Goal: Task Accomplishment & Management: Manage account settings

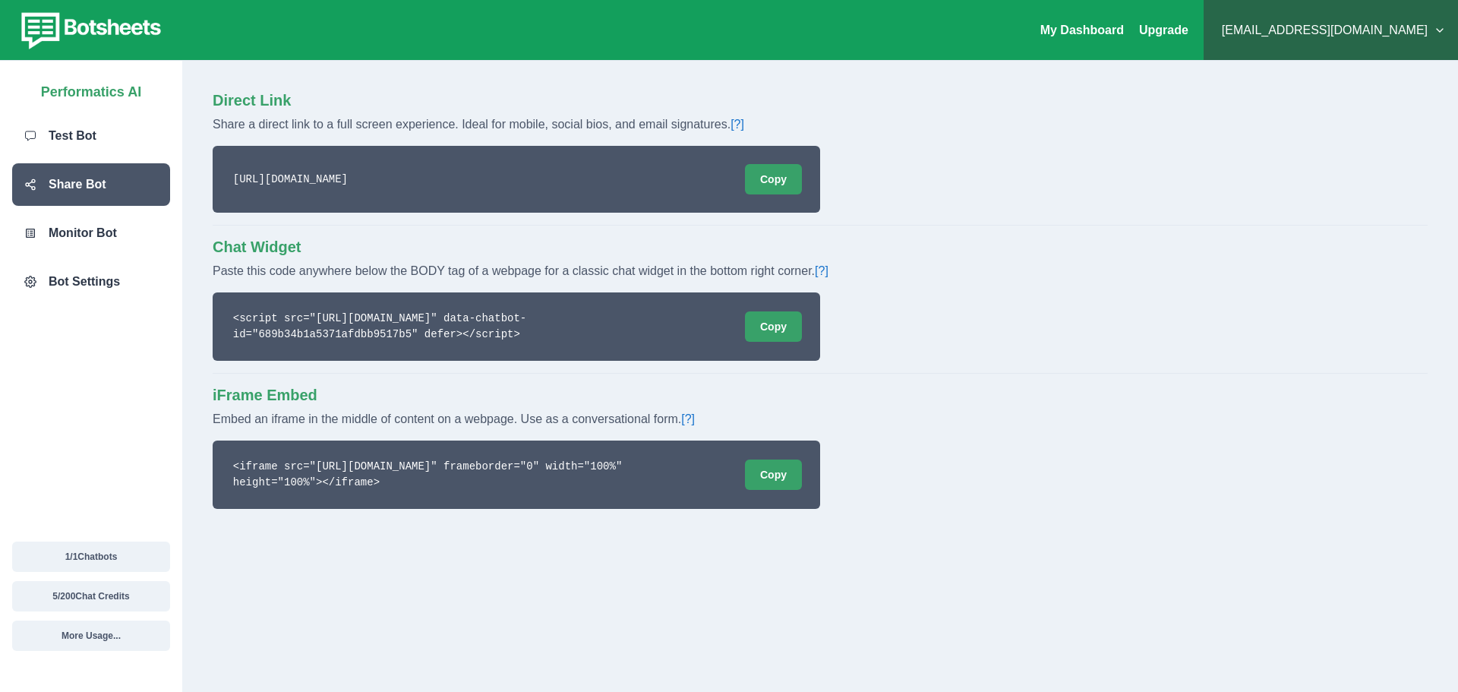
click at [350, 172] on code "https://chat.botsheets.com/chat/689b34b1a5371afdbb9517b5" at bounding box center [290, 180] width 119 height 16
click at [350, 178] on code "https://chat.botsheets.com/chat/689b34b1a5371afdbb9517b5" at bounding box center [290, 180] width 119 height 16
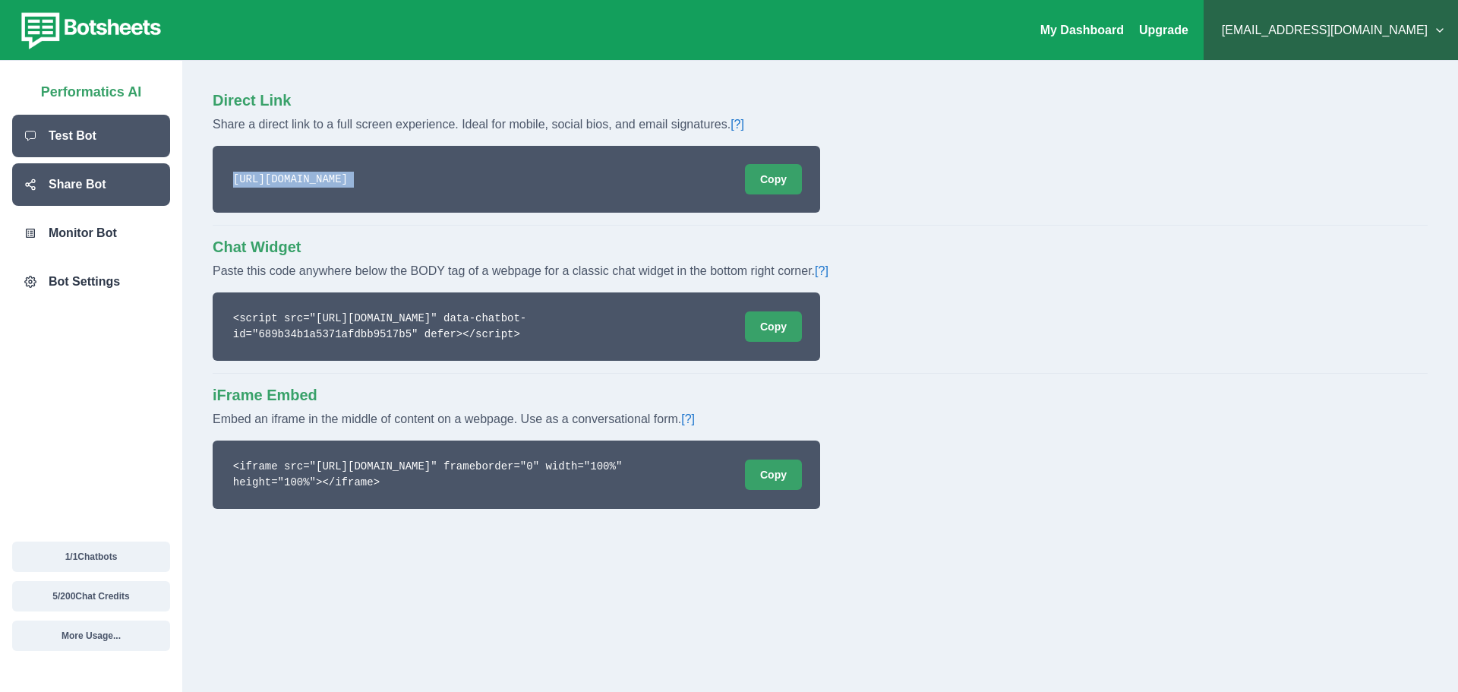
click at [87, 133] on p "Test Bot" at bounding box center [73, 136] width 48 height 18
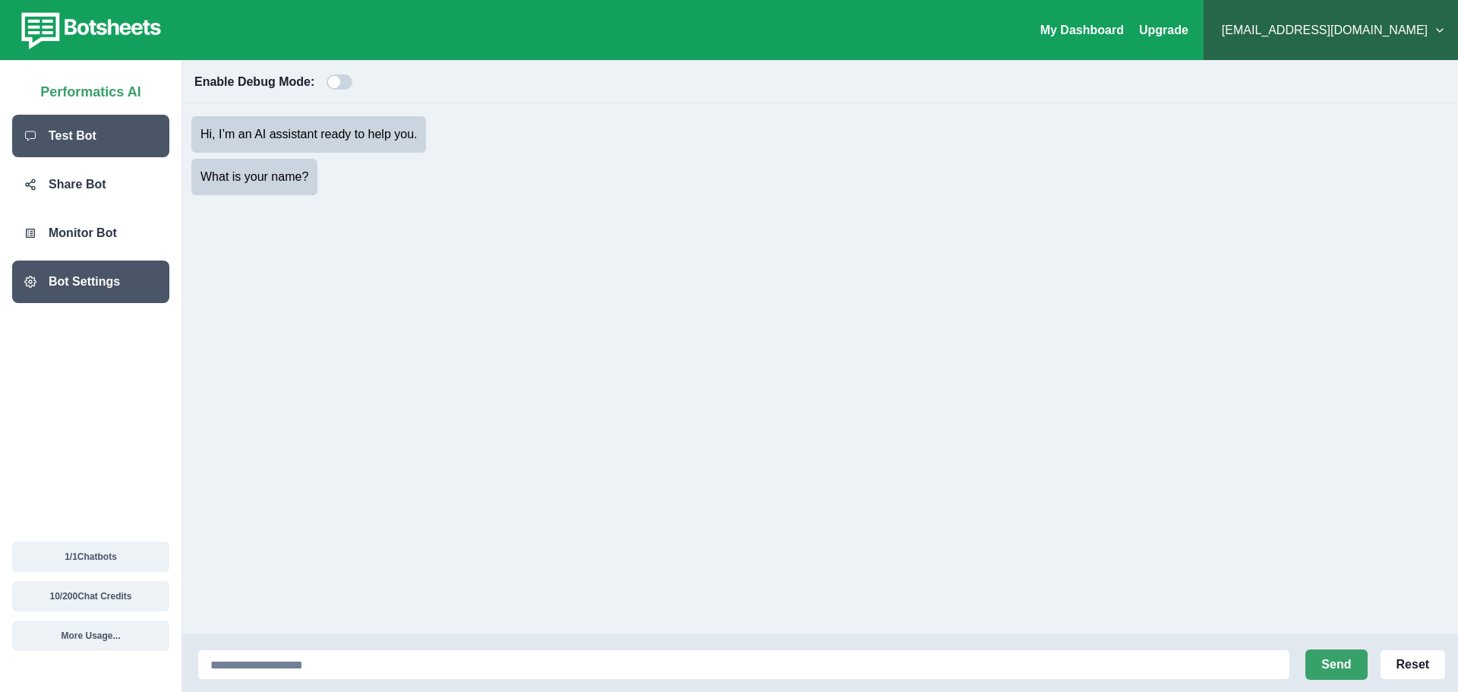
click at [92, 289] on p "Bot Settings" at bounding box center [84, 282] width 71 height 18
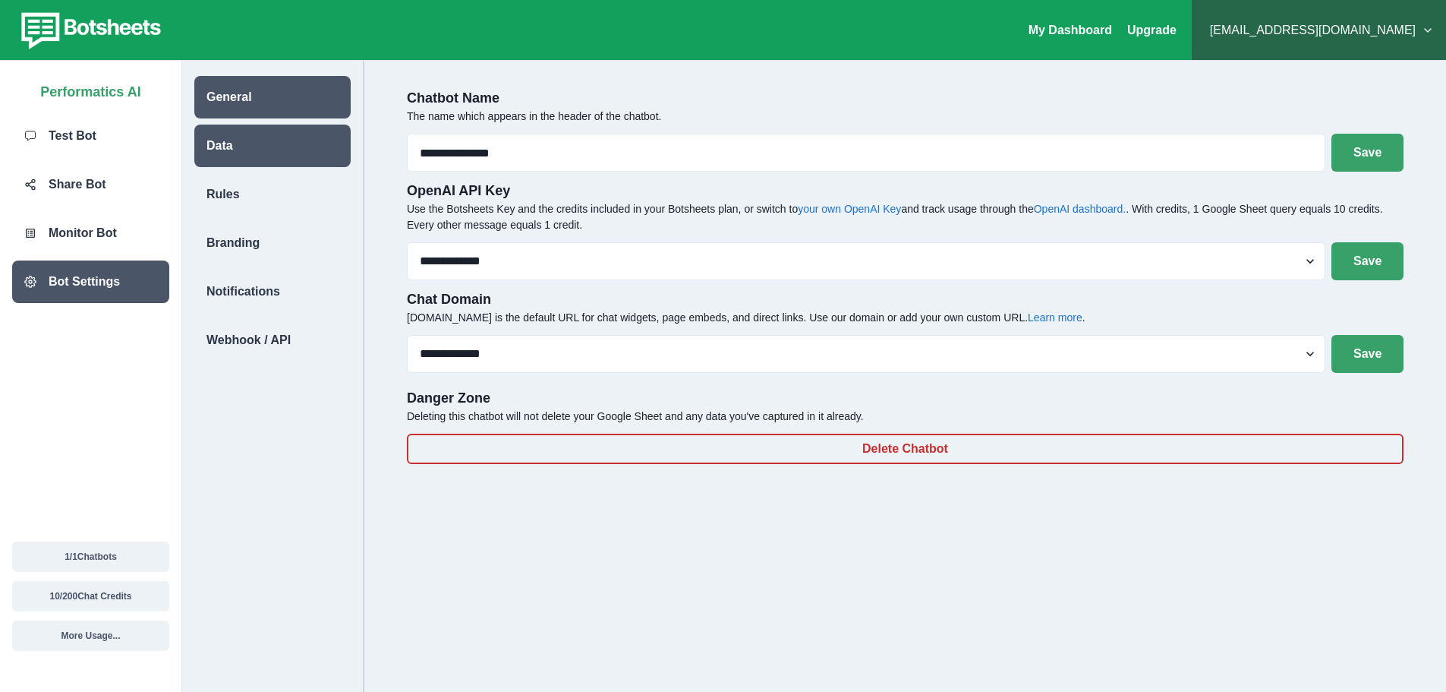
click at [280, 163] on div "Data" at bounding box center [272, 146] width 156 height 43
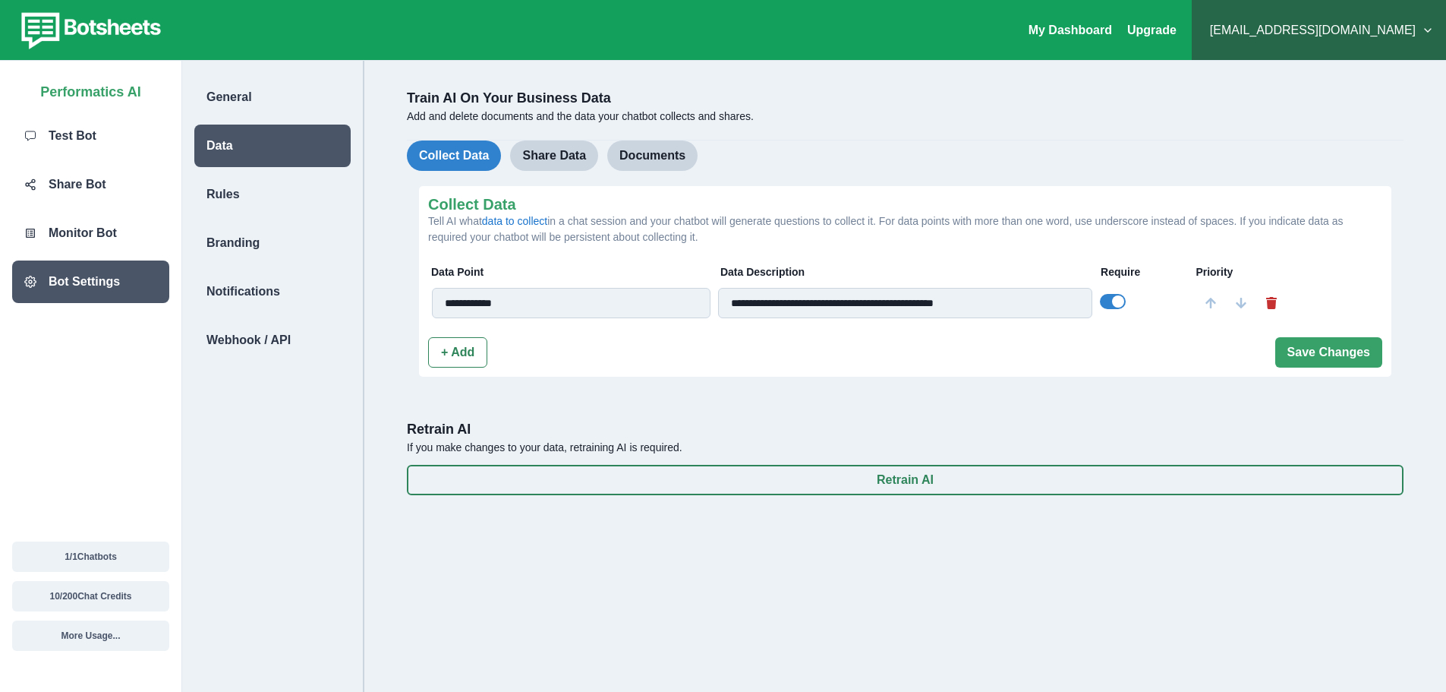
click at [549, 306] on input "**********" at bounding box center [571, 303] width 279 height 30
click at [261, 277] on div "Notifications" at bounding box center [272, 291] width 156 height 43
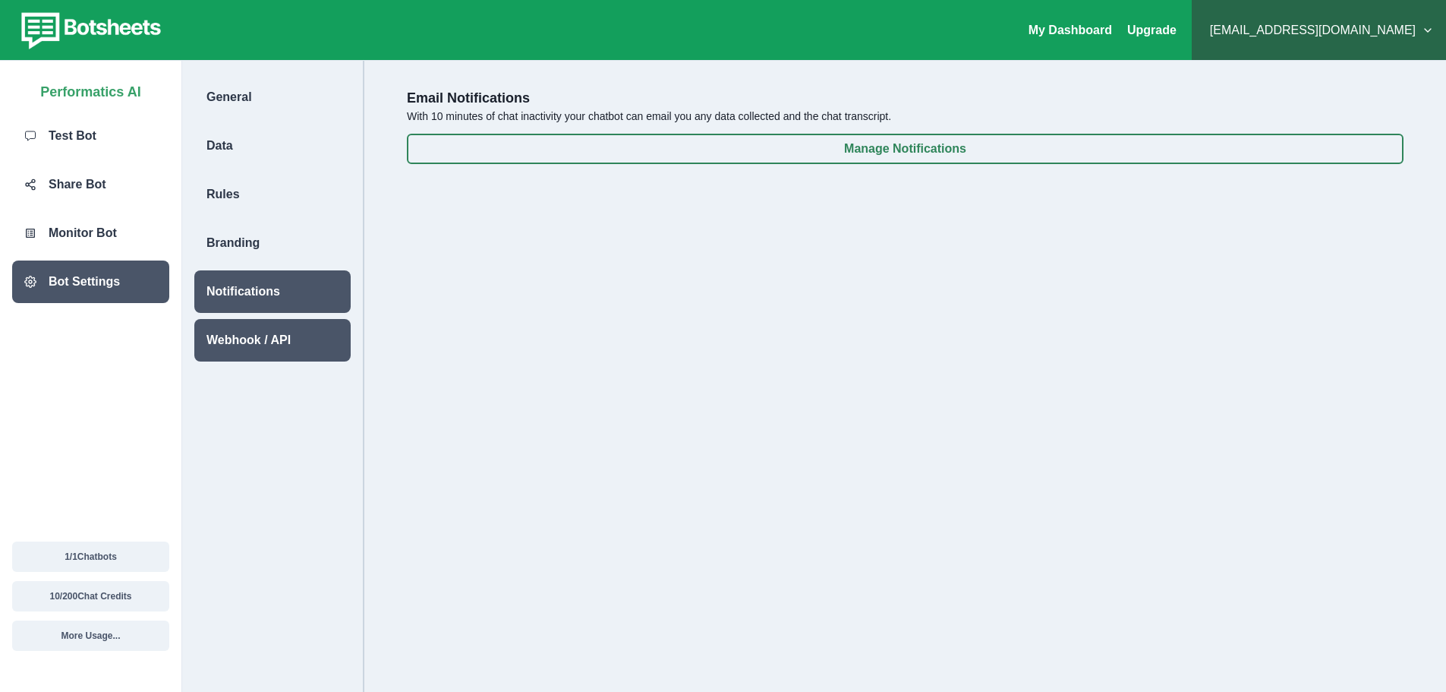
click at [268, 331] on p "Webhook / API" at bounding box center [249, 340] width 84 height 18
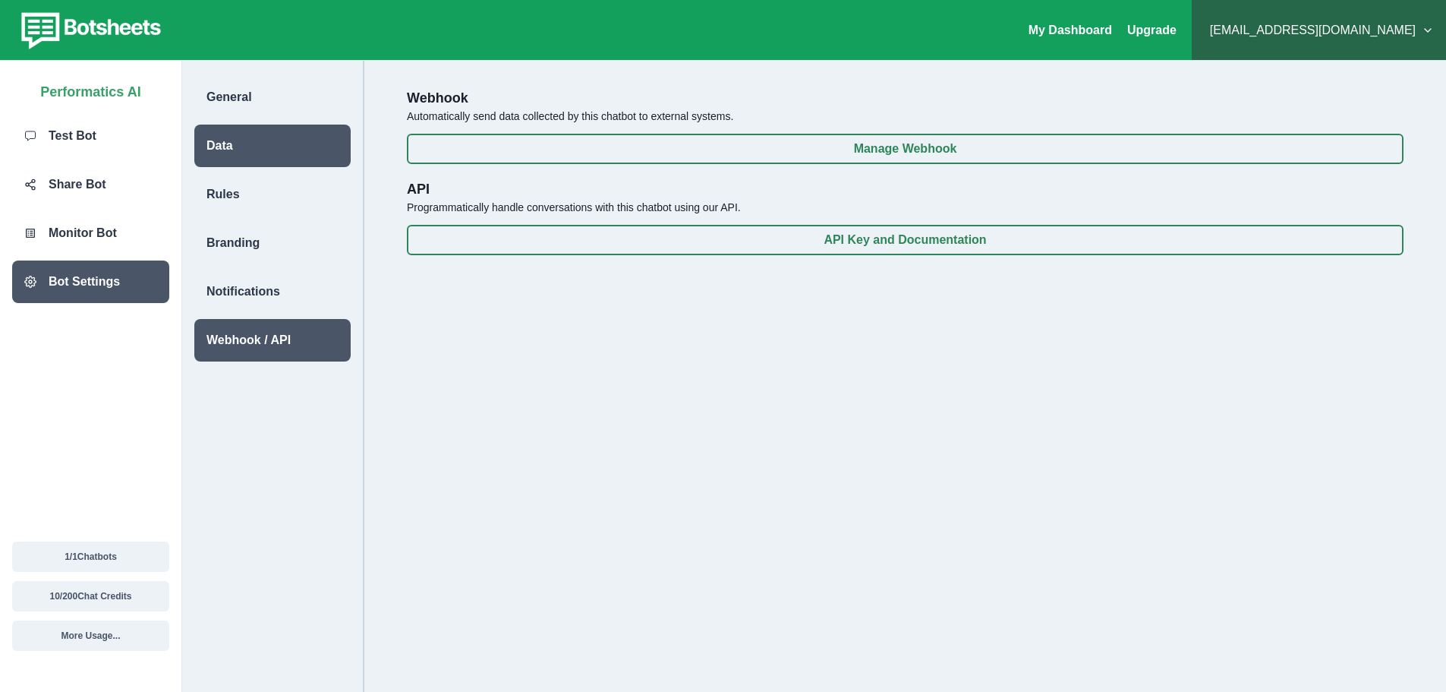
click at [240, 147] on div "Data" at bounding box center [272, 146] width 156 height 43
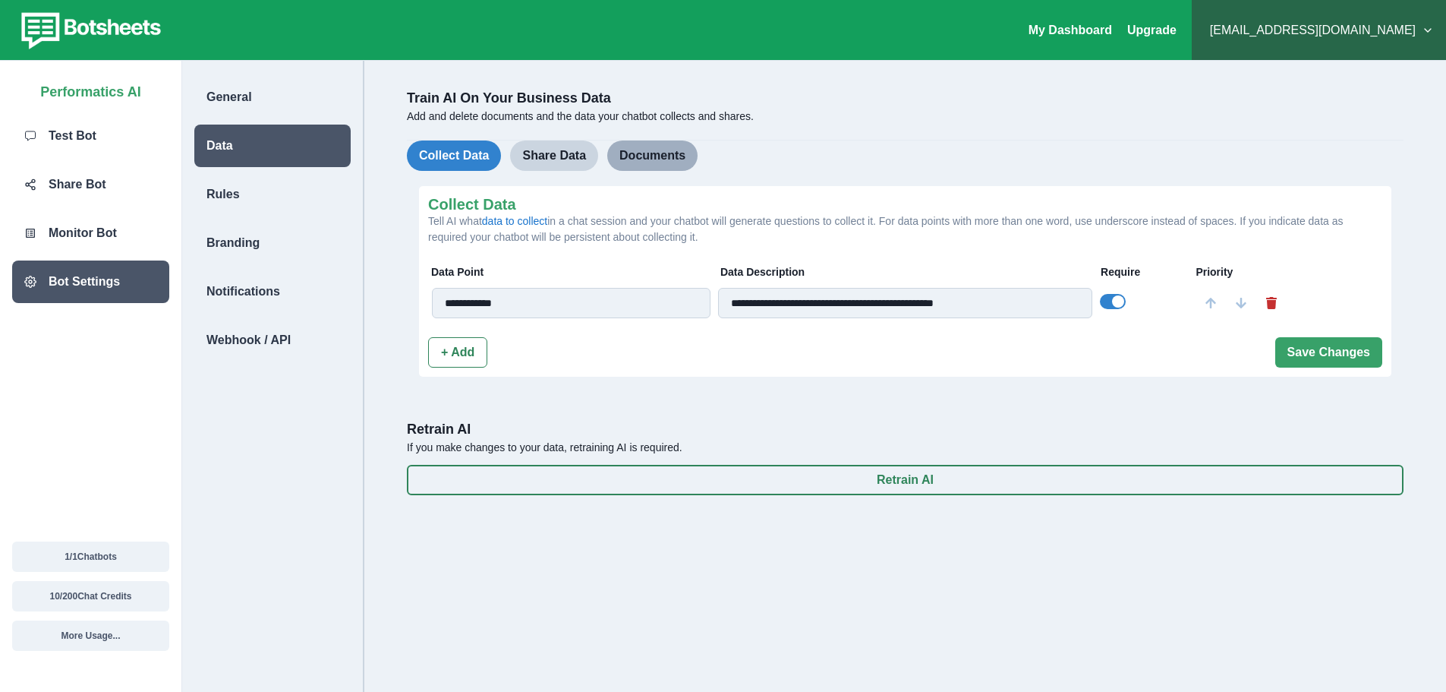
click at [645, 154] on button "Documents" at bounding box center [652, 155] width 90 height 30
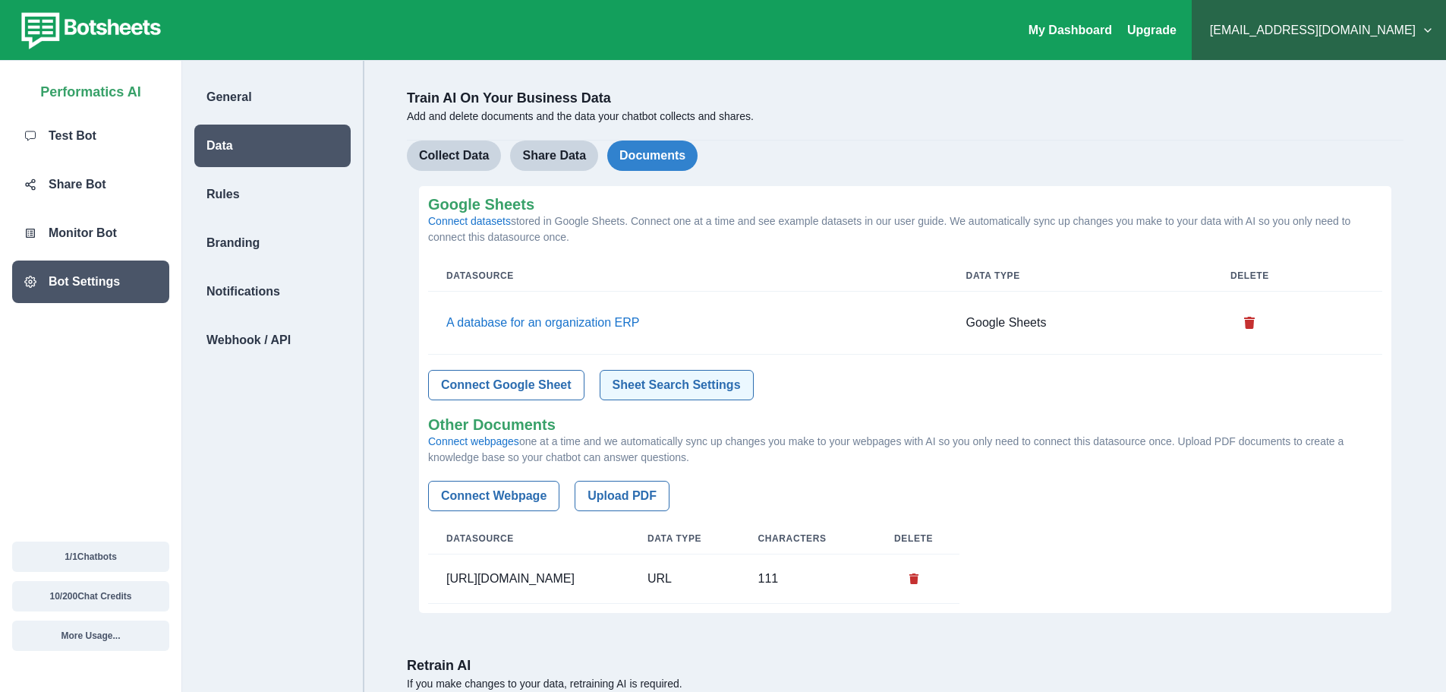
click at [667, 380] on button "Sheet Search Settings" at bounding box center [677, 385] width 154 height 30
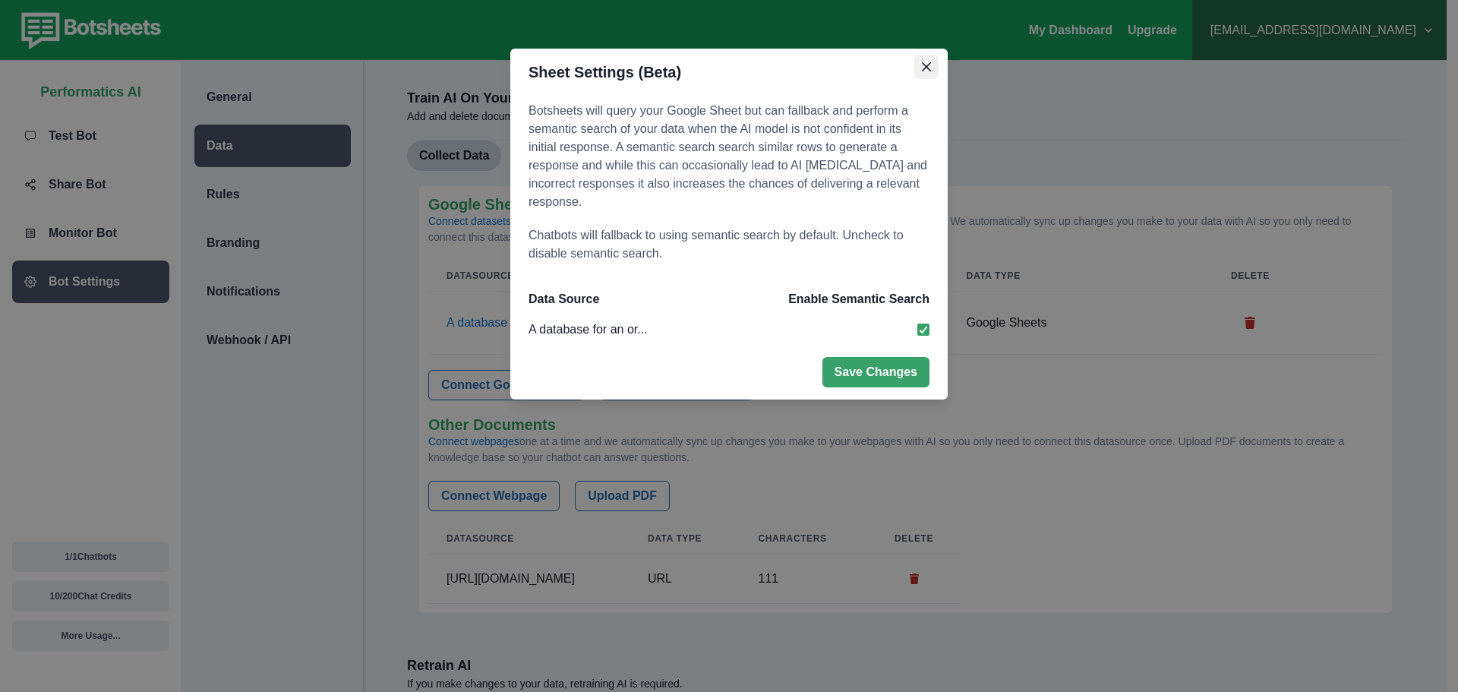
click at [919, 62] on button "Close" at bounding box center [926, 67] width 24 height 24
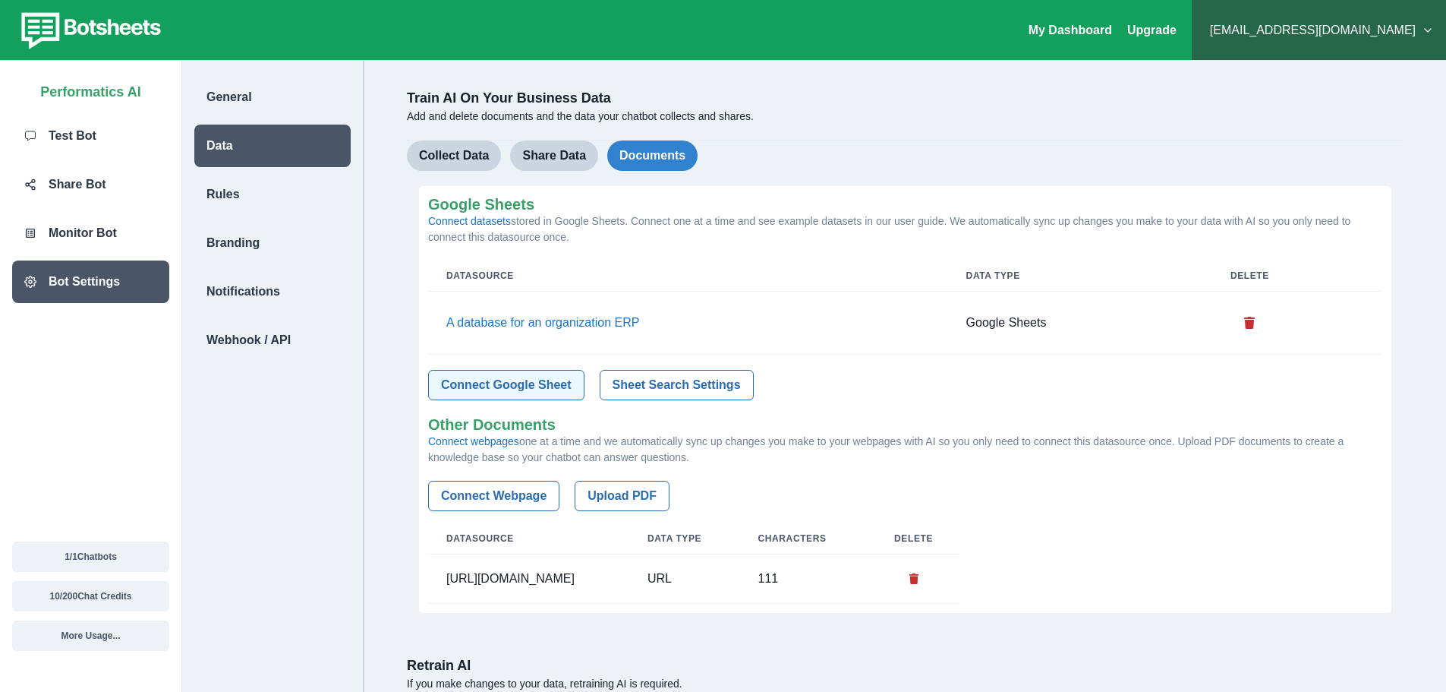
click at [470, 392] on button "Connect Google Sheet" at bounding box center [506, 385] width 156 height 30
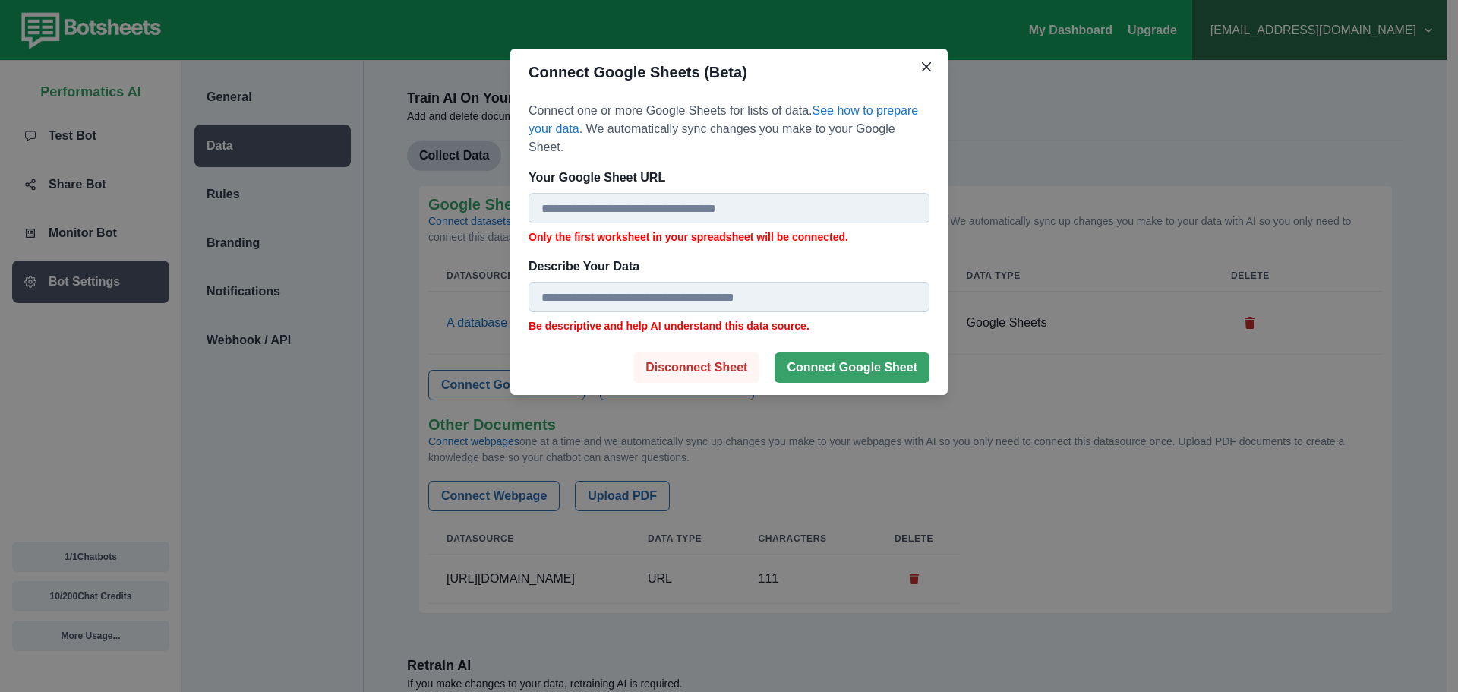
click at [711, 352] on button "Disconnect Sheet" at bounding box center [696, 367] width 126 height 30
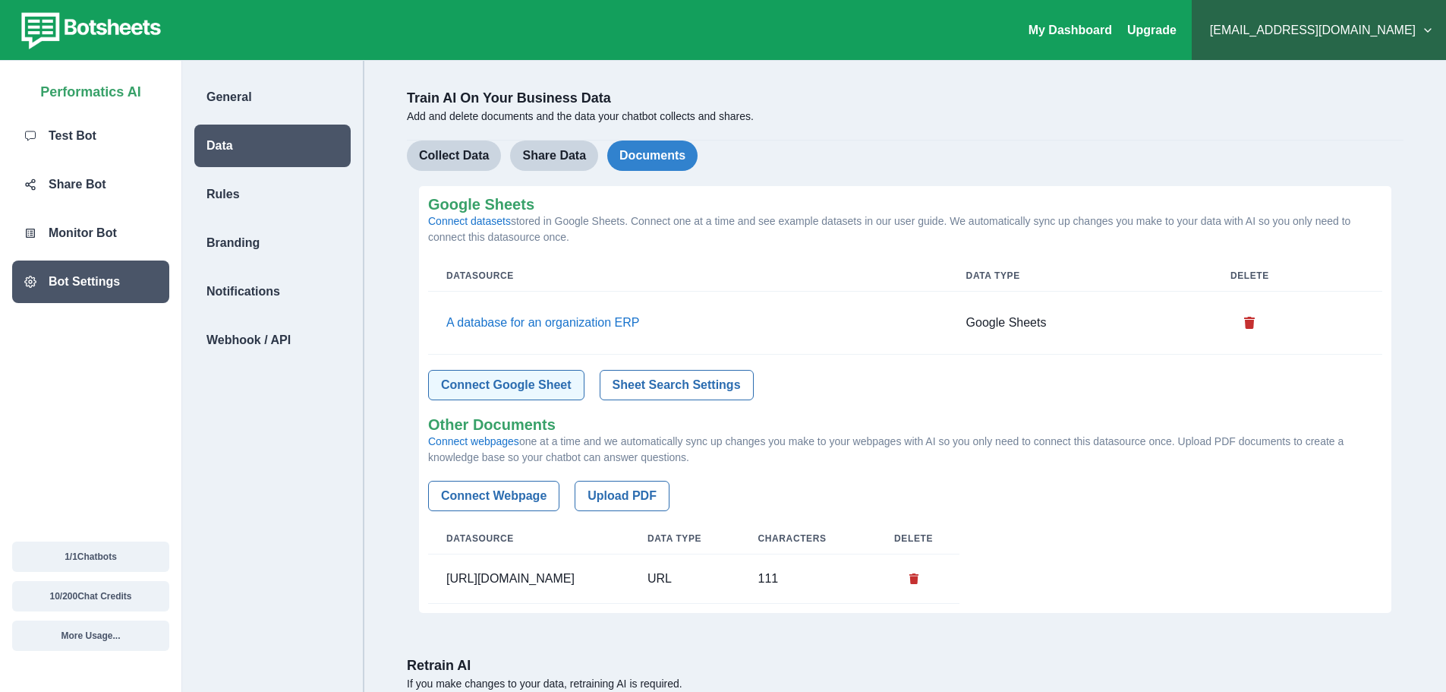
click at [508, 388] on button "Connect Google Sheet" at bounding box center [506, 385] width 156 height 30
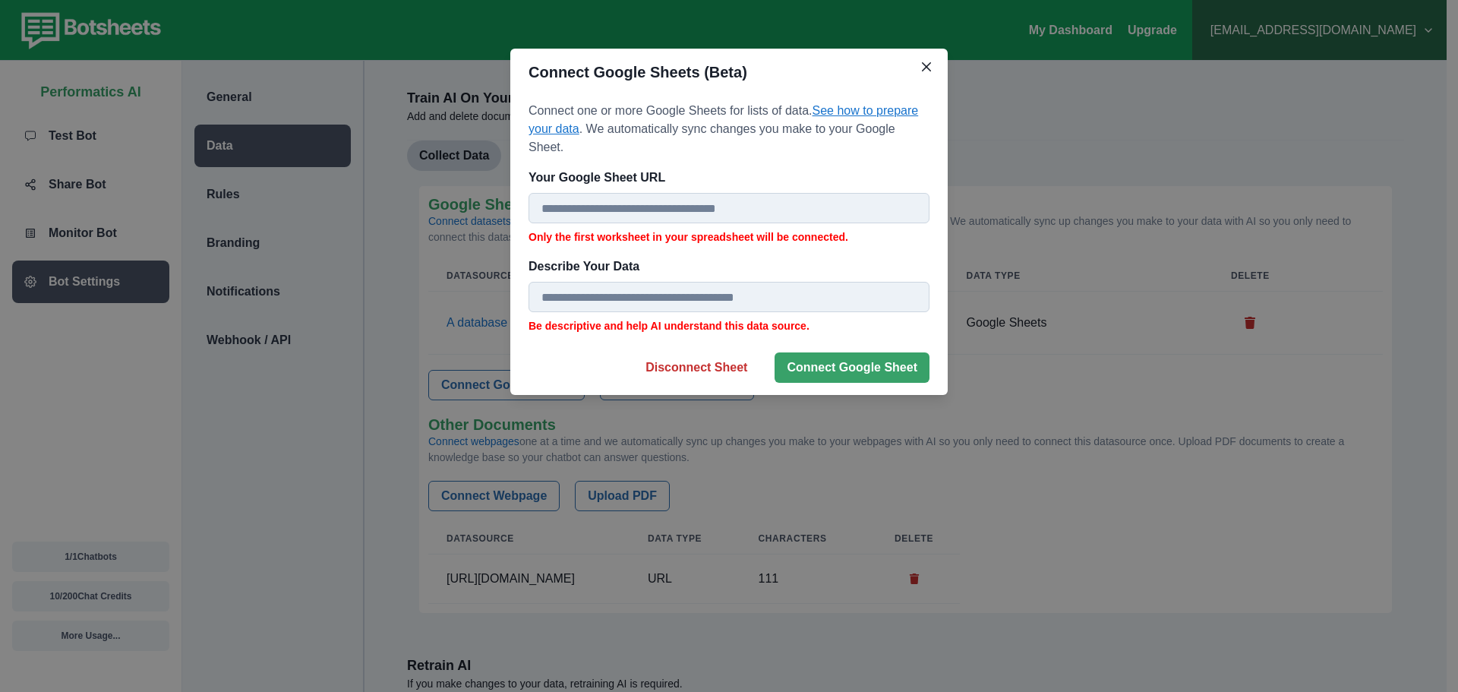
click at [862, 110] on link "See how to prepare your data" at bounding box center [723, 119] width 390 height 31
click at [691, 193] on input "Your Google Sheet URL" at bounding box center [728, 208] width 401 height 30
paste input "**********"
type input "**********"
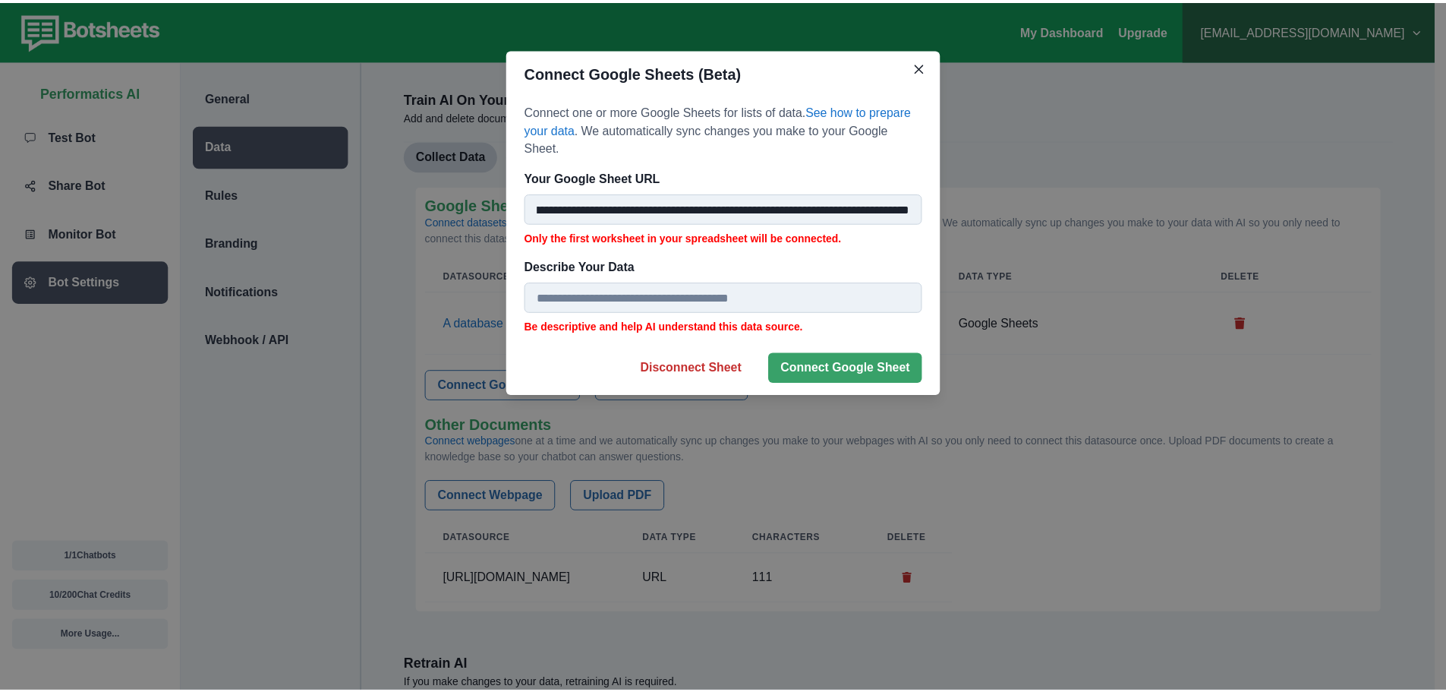
scroll to position [0, 0]
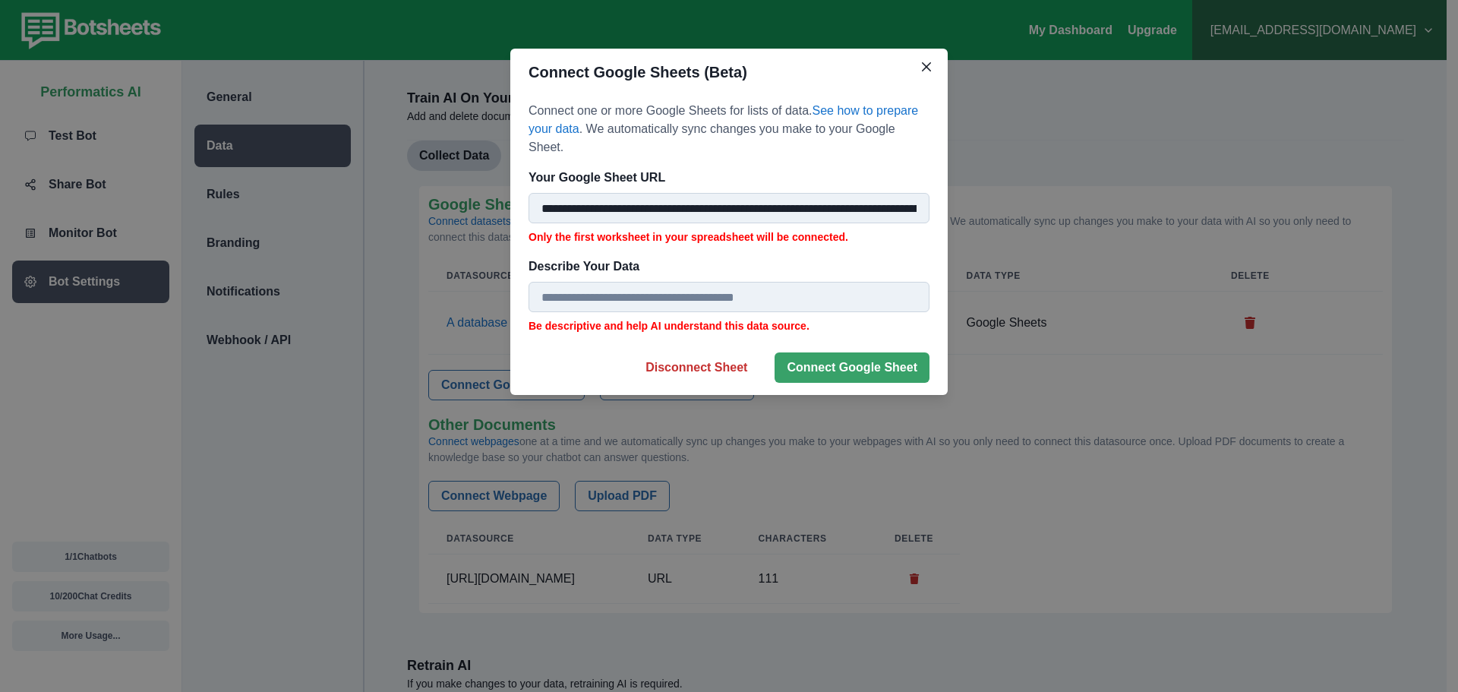
click at [645, 282] on input "Describe Your Data" at bounding box center [728, 297] width 401 height 30
type input "****"
click at [854, 352] on button "Connect Google Sheet" at bounding box center [851, 367] width 155 height 30
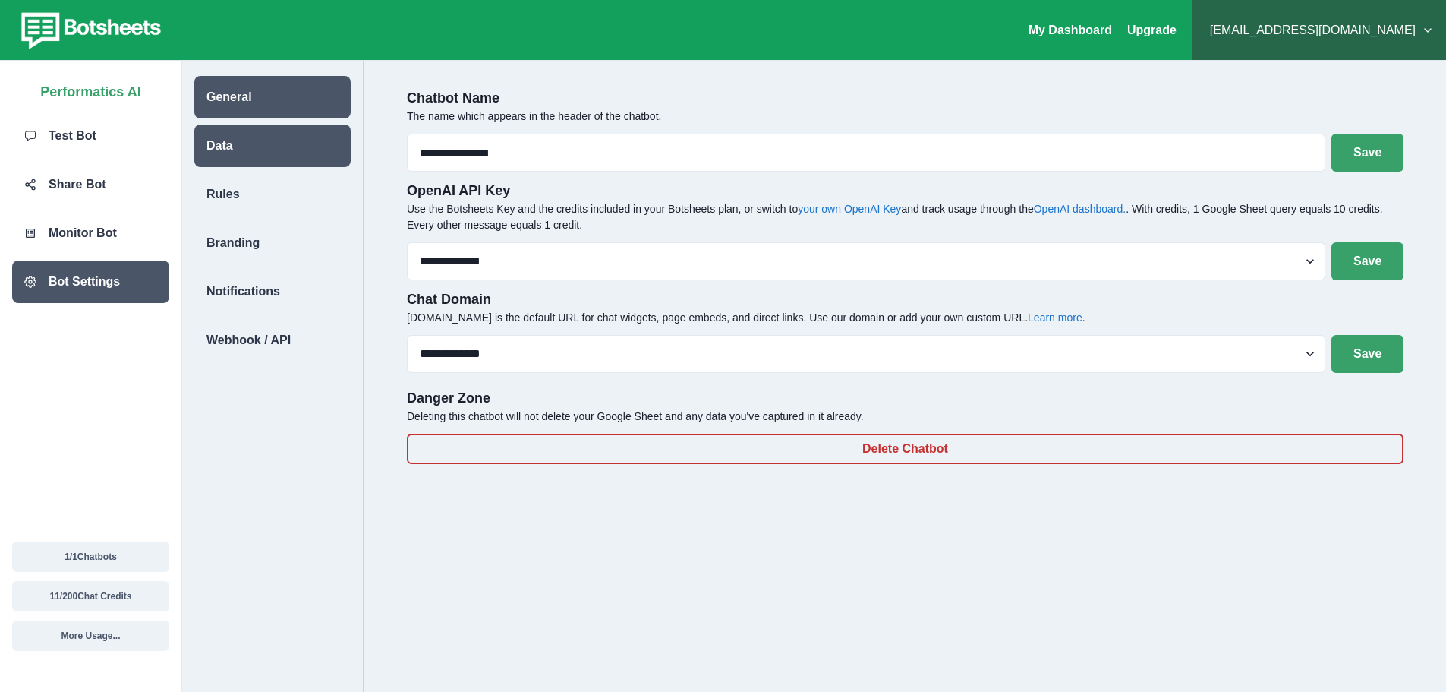
click at [248, 147] on div "Data" at bounding box center [272, 146] width 156 height 43
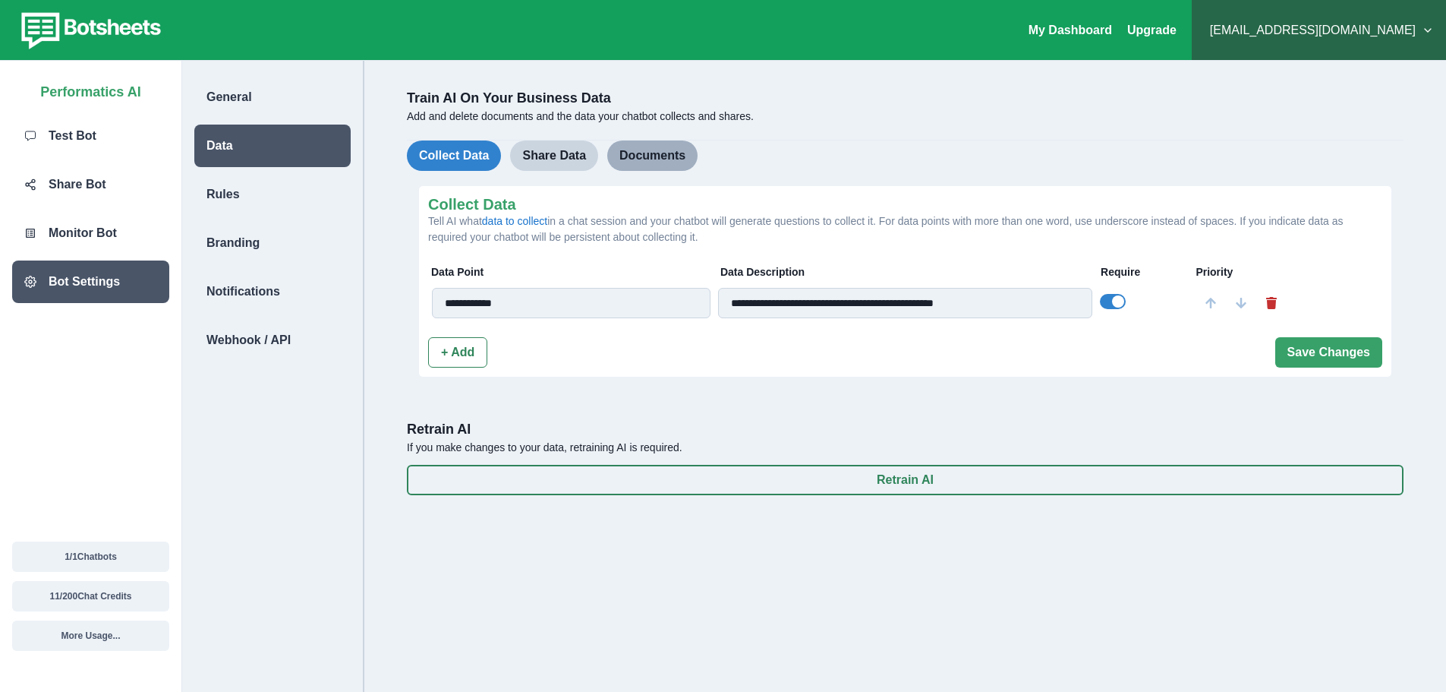
click at [657, 151] on button "Documents" at bounding box center [652, 155] width 90 height 30
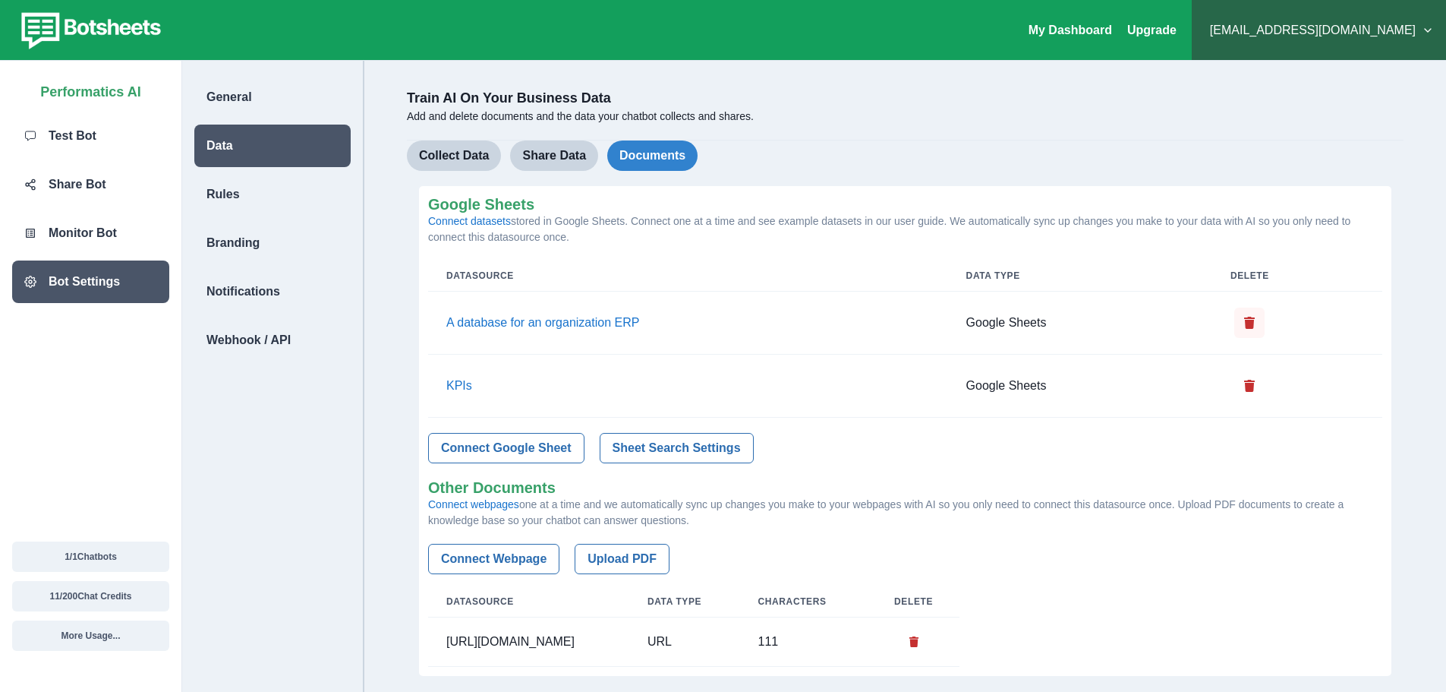
click at [1244, 318] on icon "Delete" at bounding box center [1250, 323] width 12 height 12
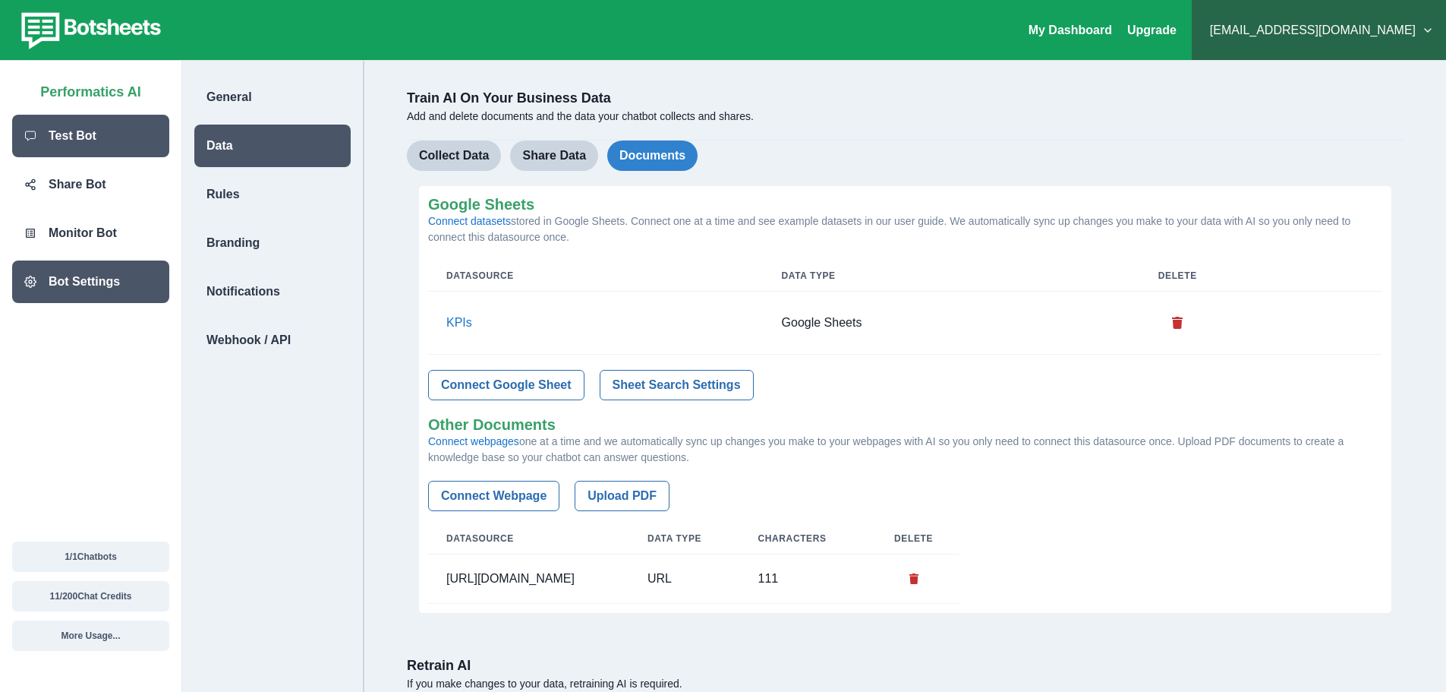
click at [111, 131] on div "Test Bot" at bounding box center [90, 136] width 157 height 43
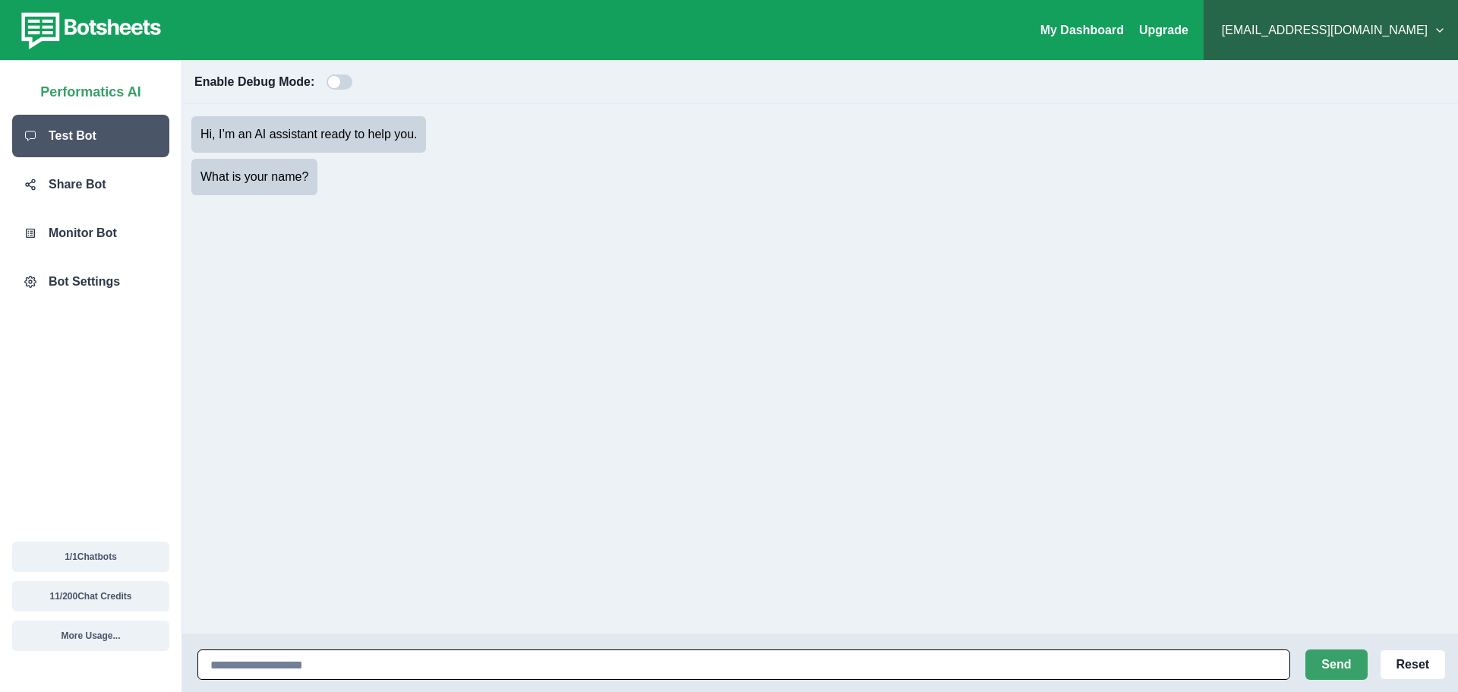
click at [405, 657] on input at bounding box center [743, 664] width 1093 height 30
type input "****"
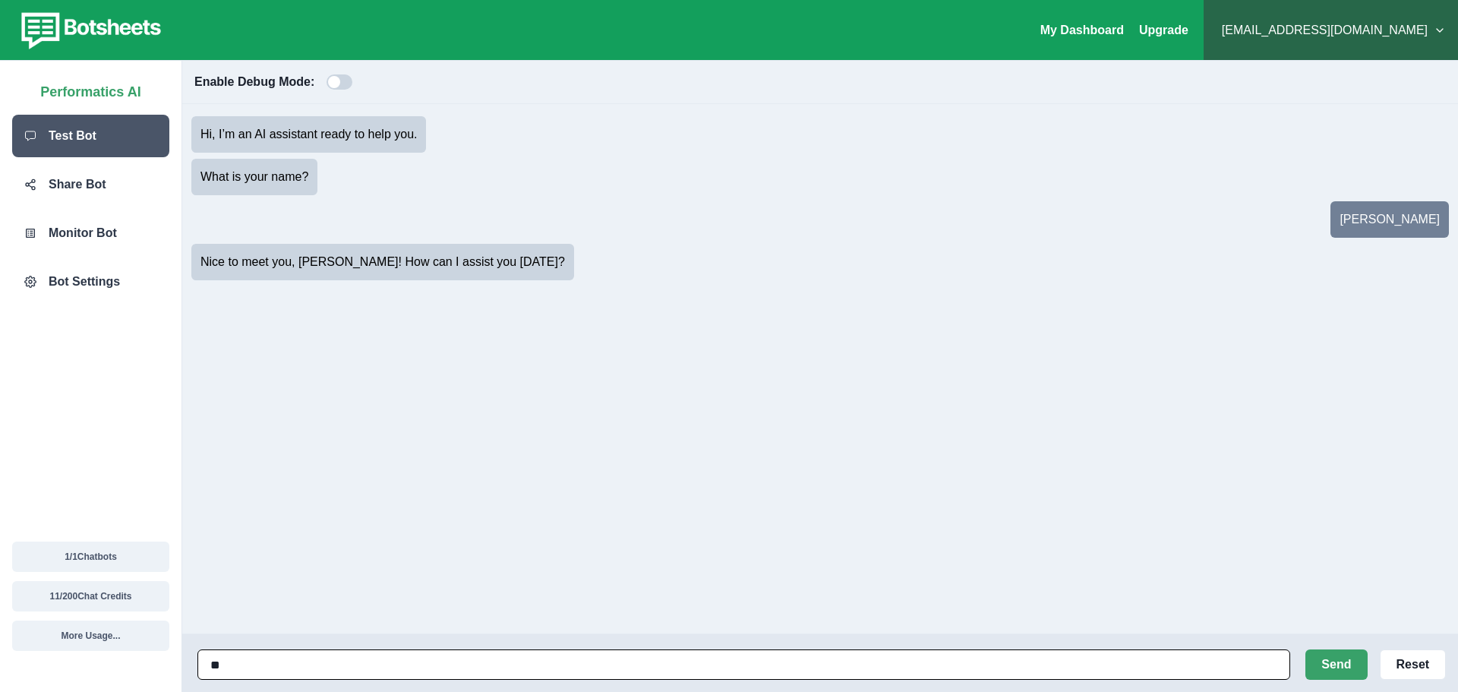
type input "*"
type input "**********"
